Goal: Navigation & Orientation: Find specific page/section

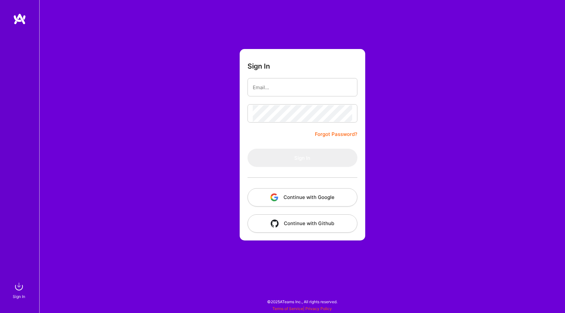
click at [288, 196] on button "Continue with Google" at bounding box center [302, 197] width 110 height 18
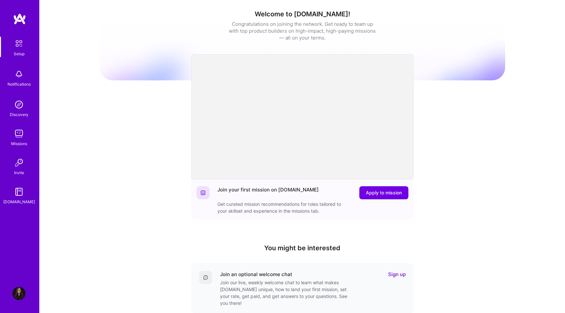
click at [23, 15] on img at bounding box center [19, 19] width 13 height 12
